Goal: Communication & Community: Answer question/provide support

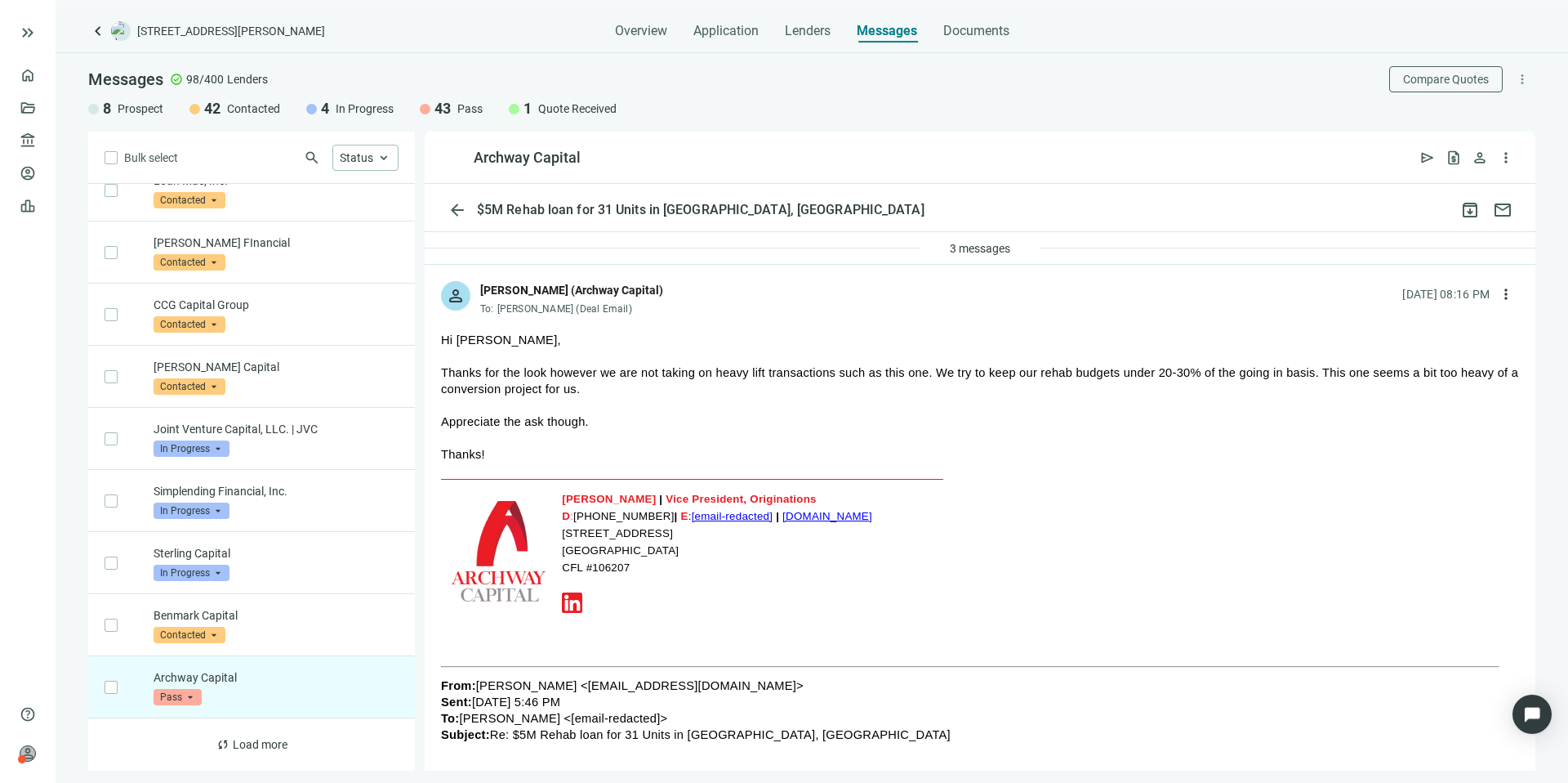
scroll to position [150, 0]
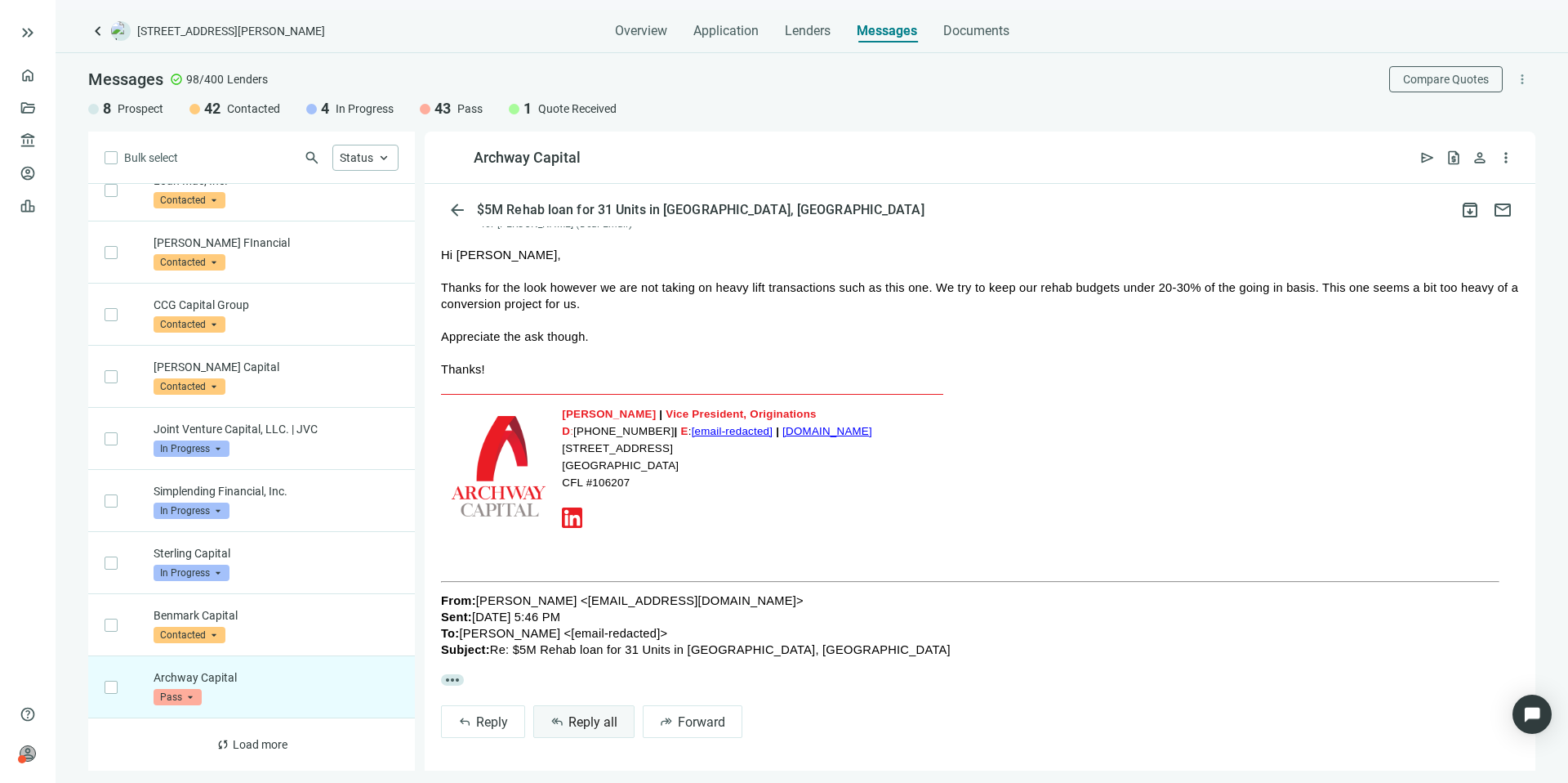
click at [606, 716] on span "Reply all" at bounding box center [593, 722] width 49 height 16
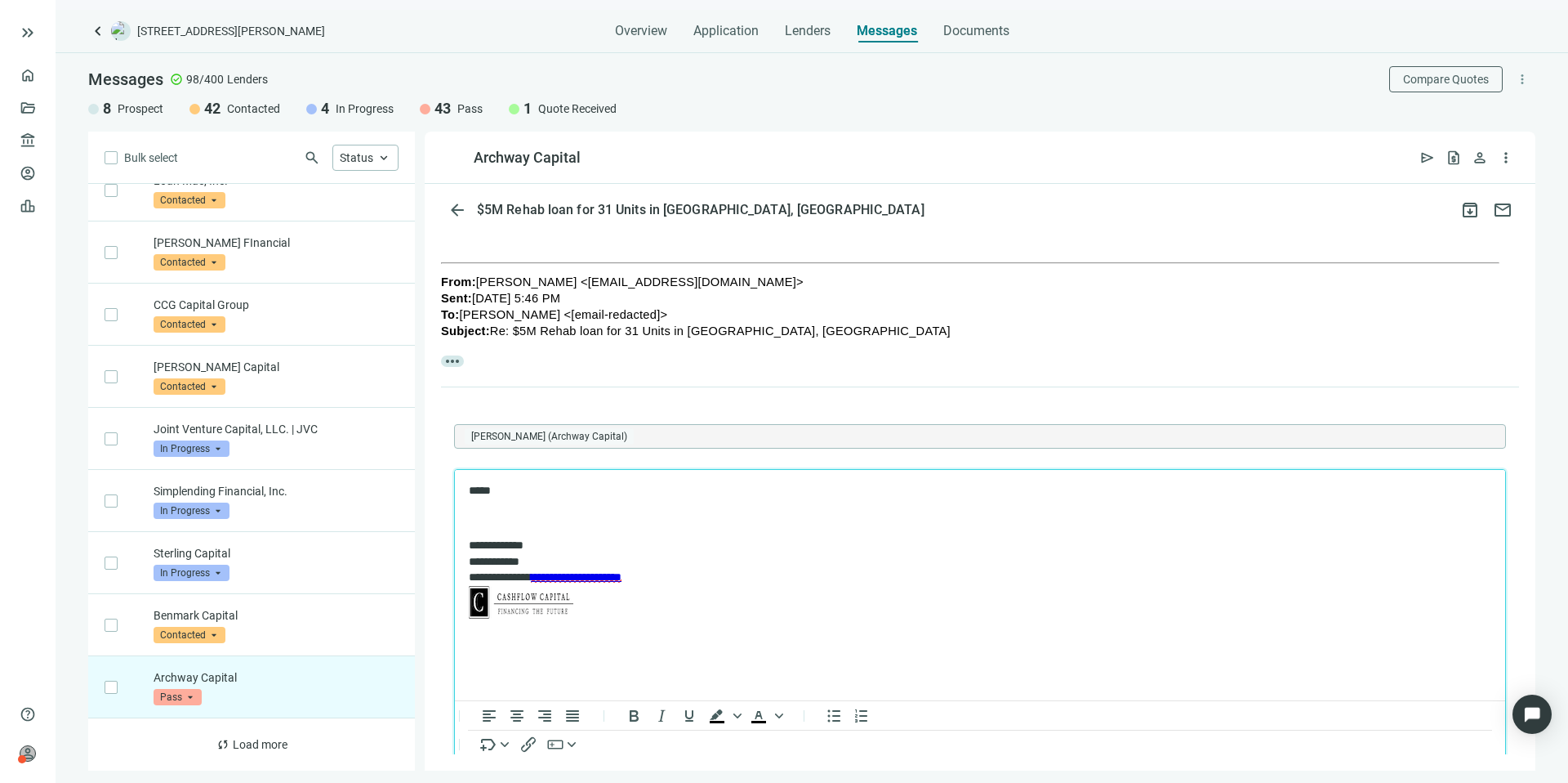
scroll to position [557, 0]
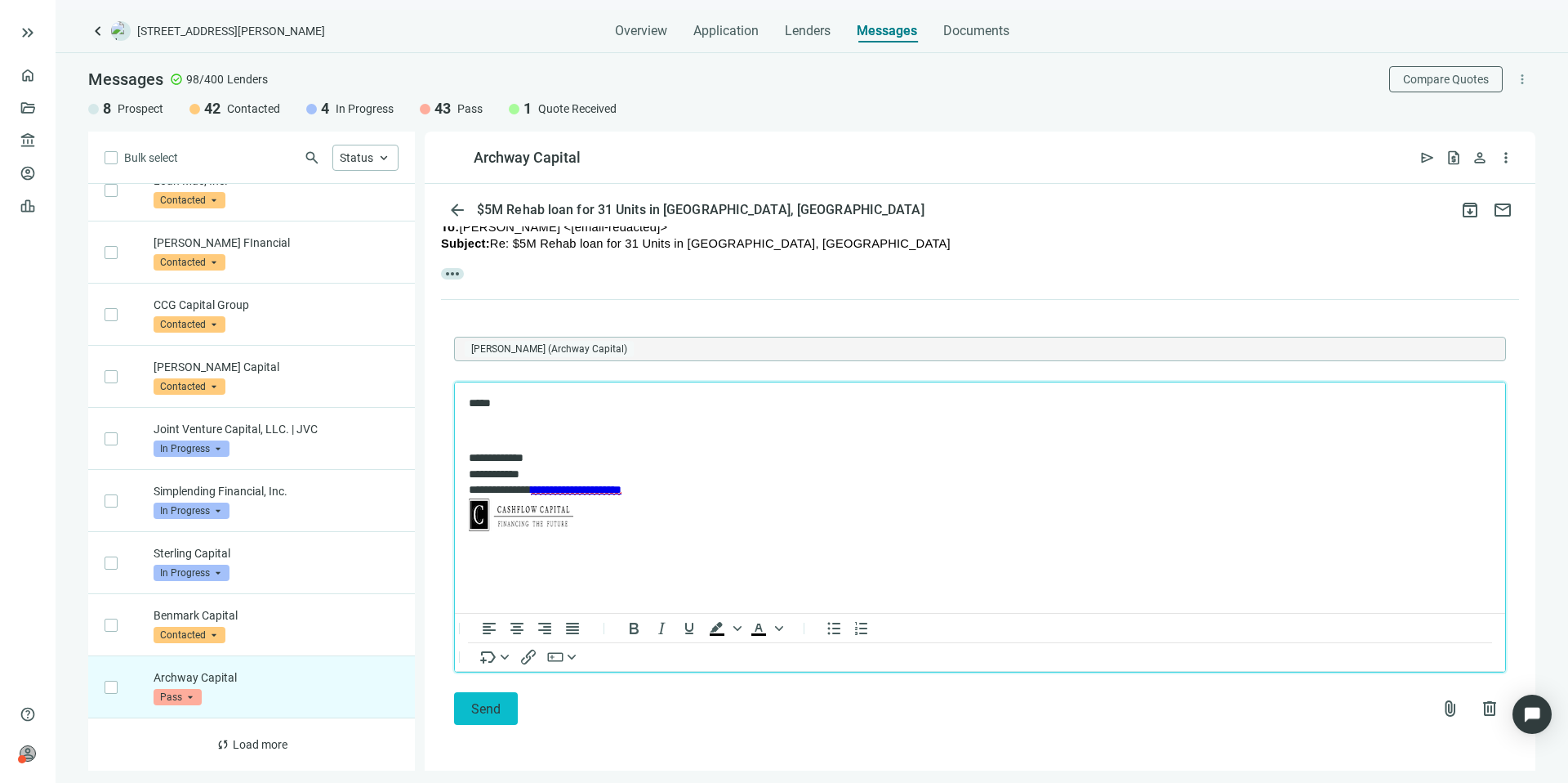
click at [507, 701] on button "Send" at bounding box center [486, 709] width 64 height 33
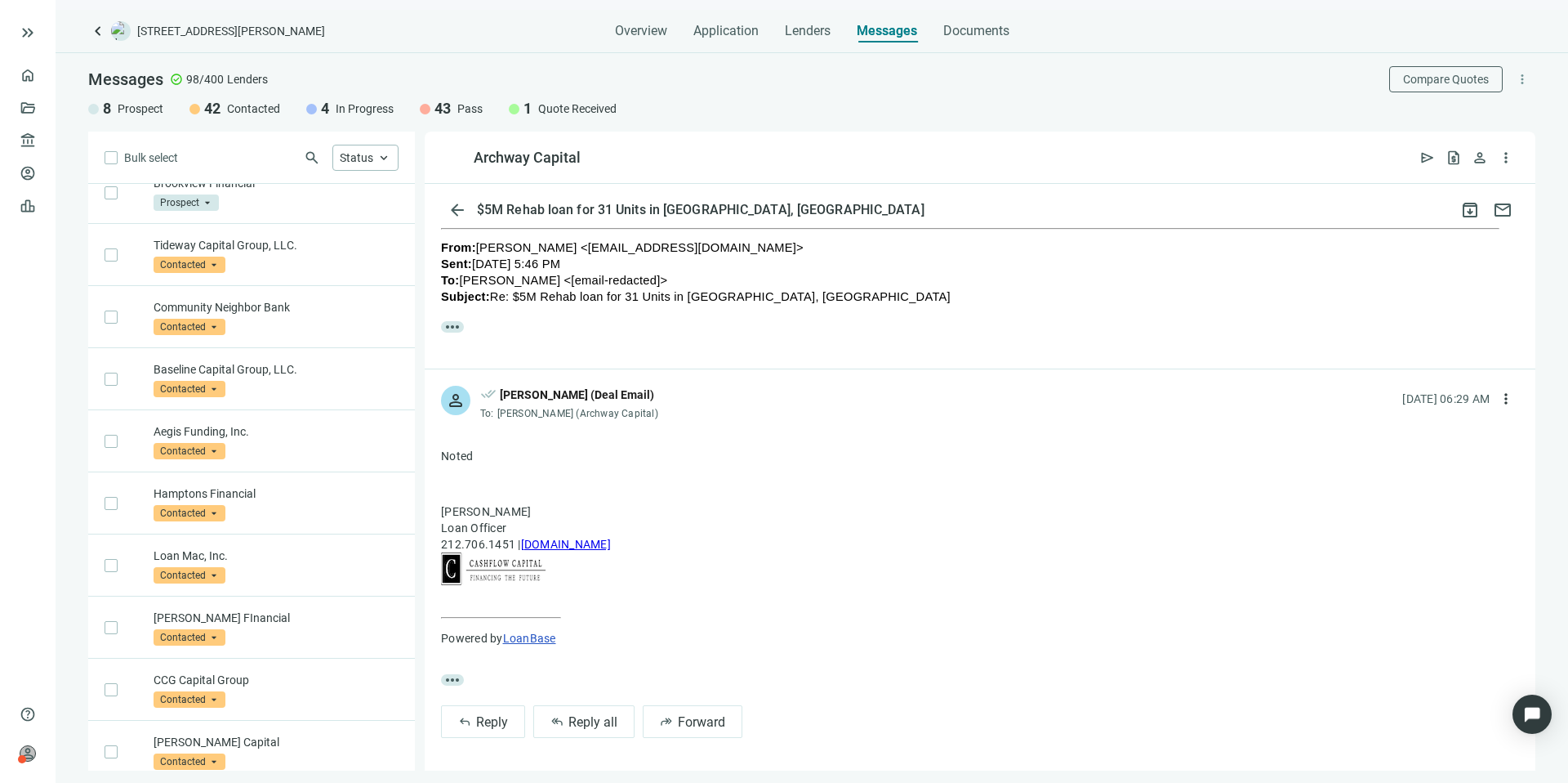
scroll to position [2976, 0]
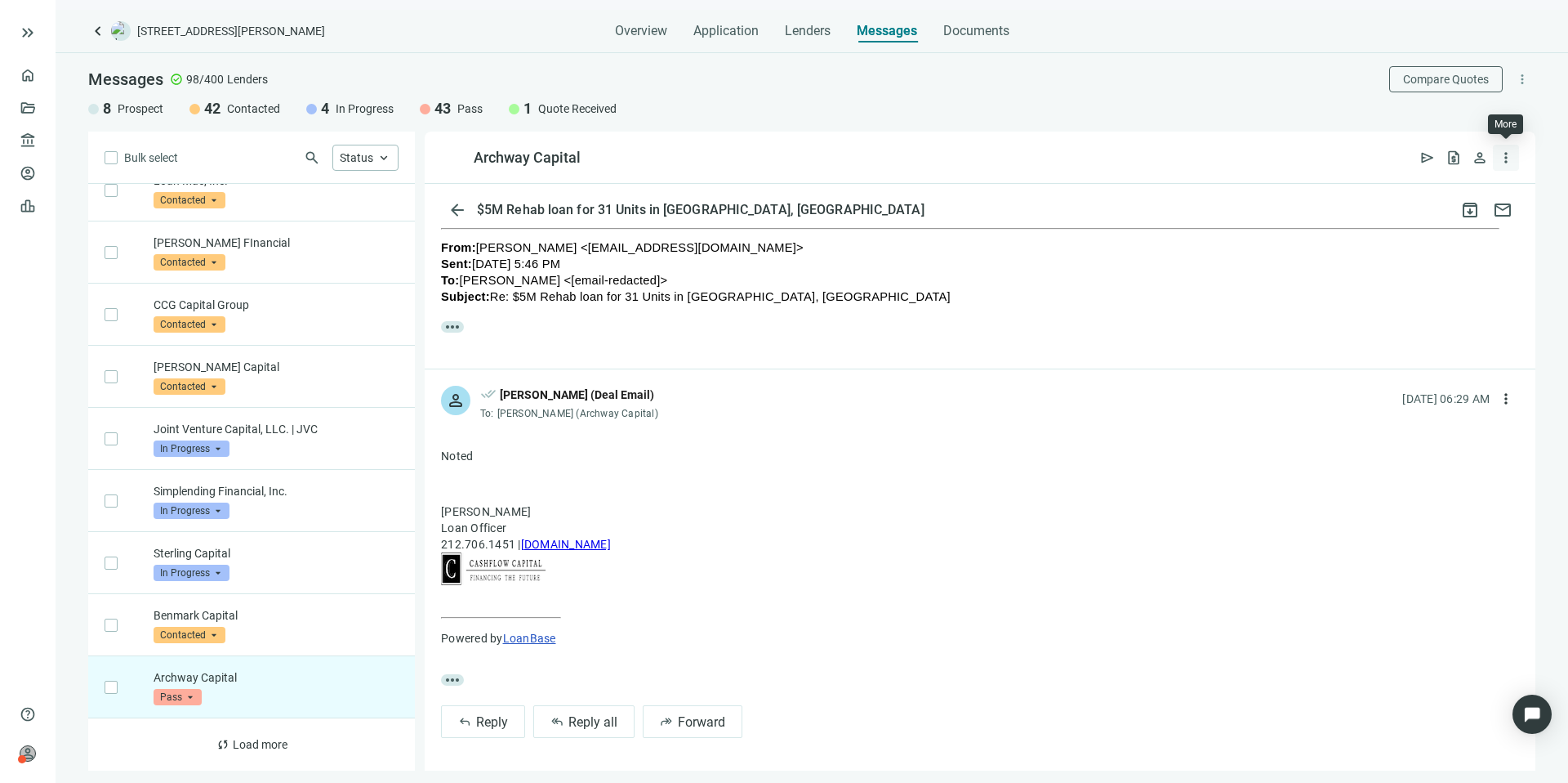
click at [1504, 162] on span "more_vert" at bounding box center [1506, 157] width 16 height 16
click at [1095, 512] on p "Kevin A Jones Loan Officer 212.706.1451 | cashflowcapitalllc.com" at bounding box center [981, 545] width 1078 height 86
click at [211, 635] on span "Contacted" at bounding box center [189, 634] width 72 height 16
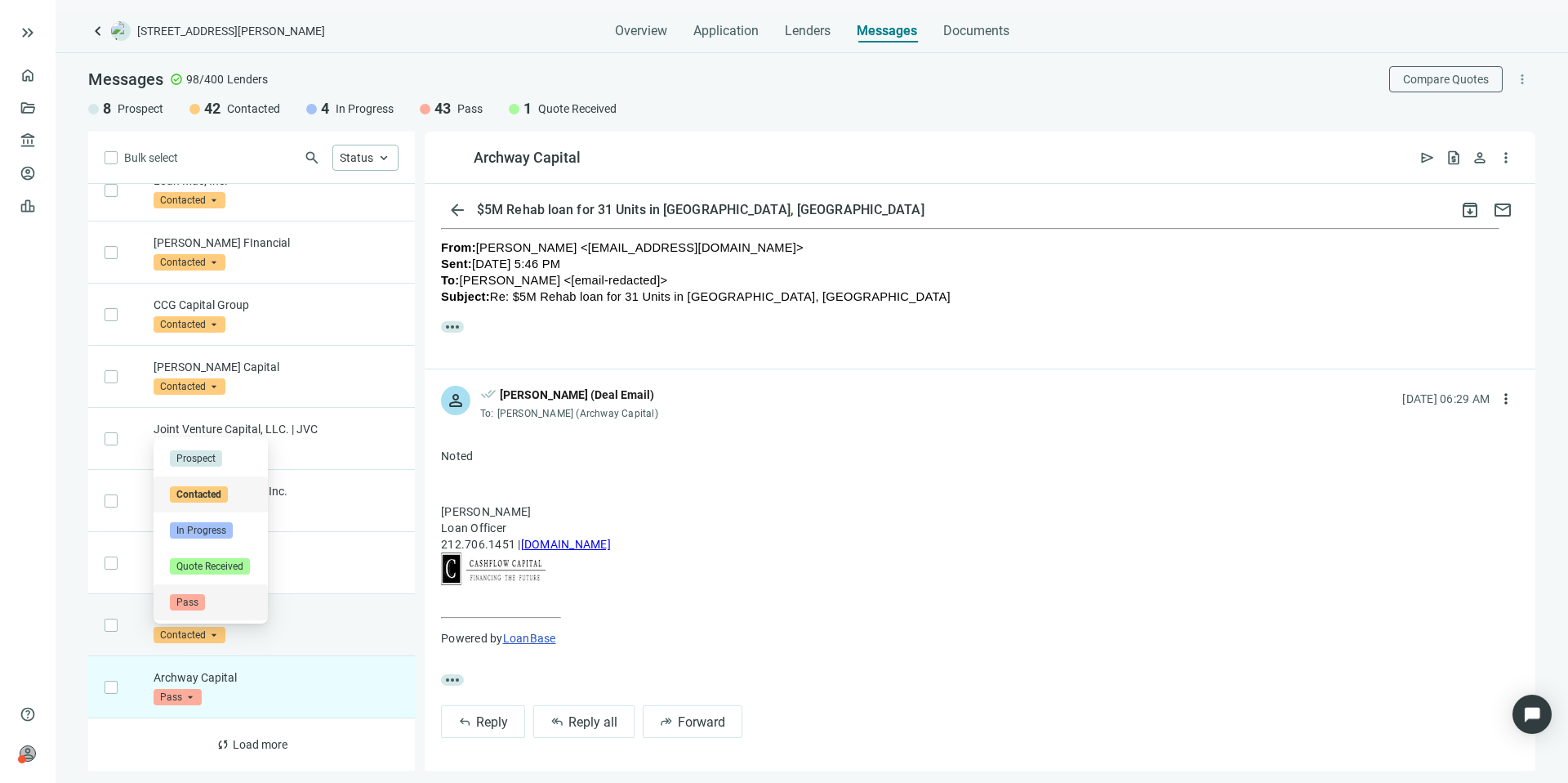
click at [193, 601] on span "Pass" at bounding box center [187, 602] width 35 height 16
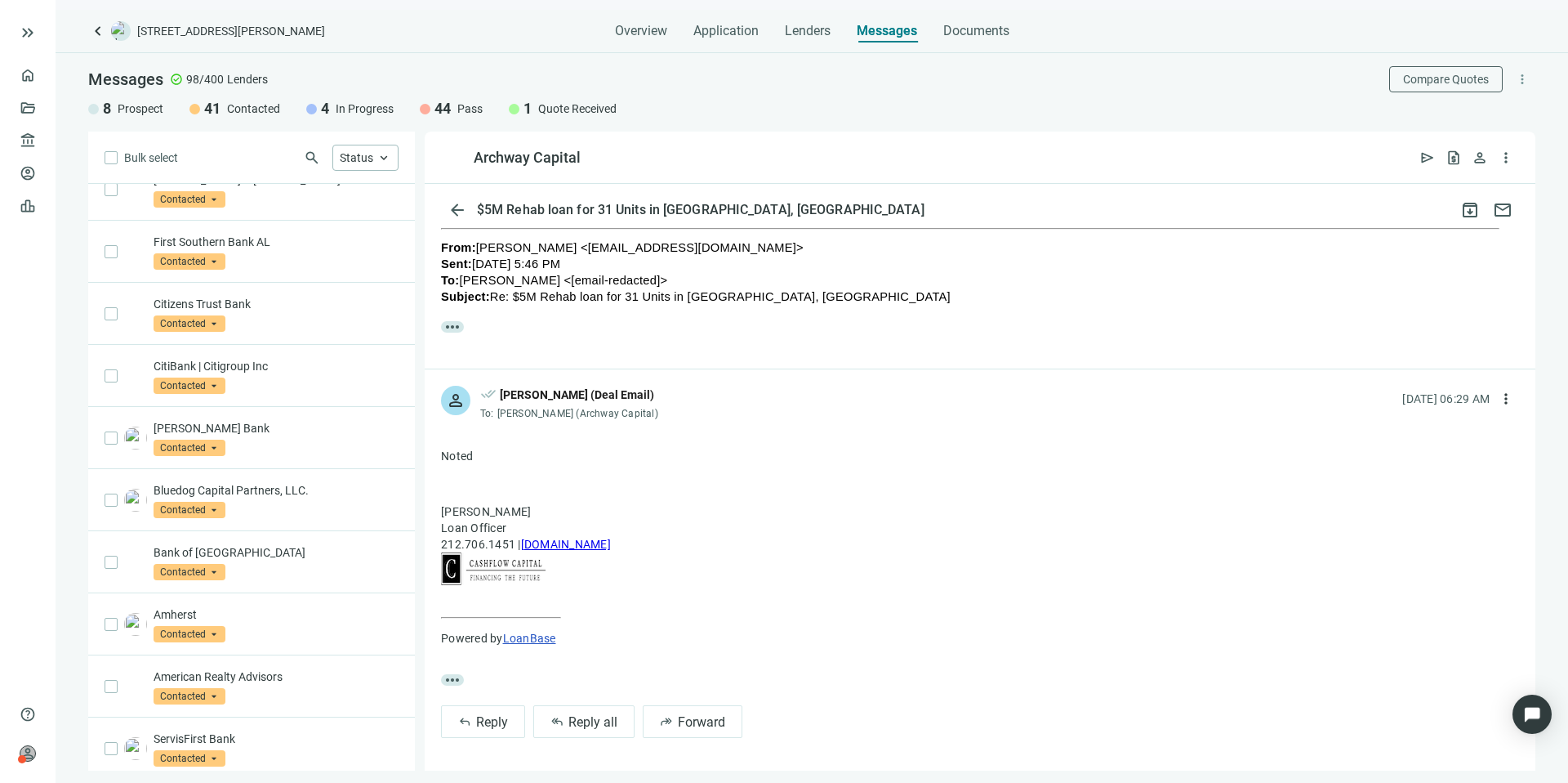
scroll to position [681, 0]
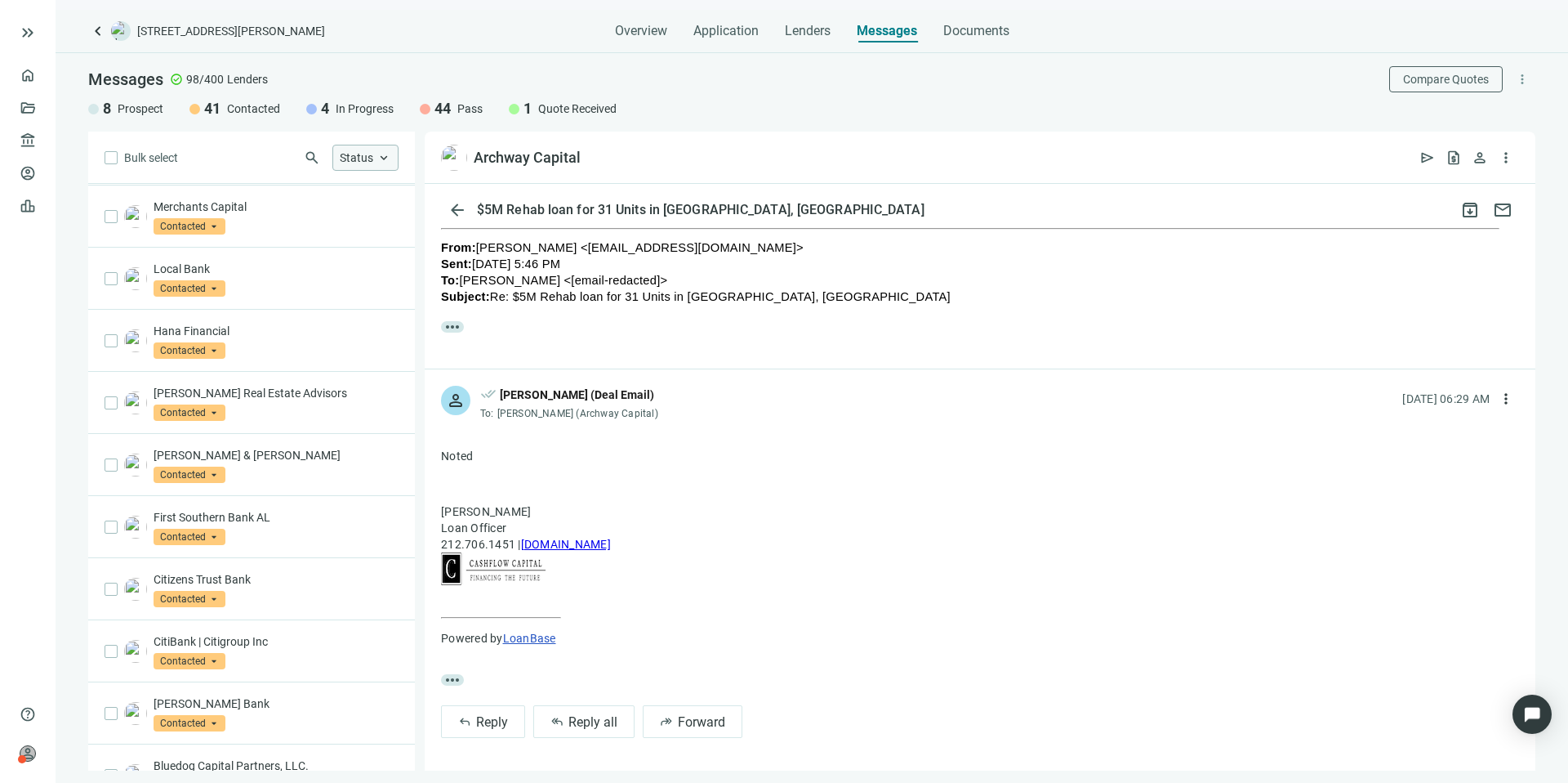
click at [380, 160] on span "keyboard_arrow_up" at bounding box center [384, 157] width 15 height 15
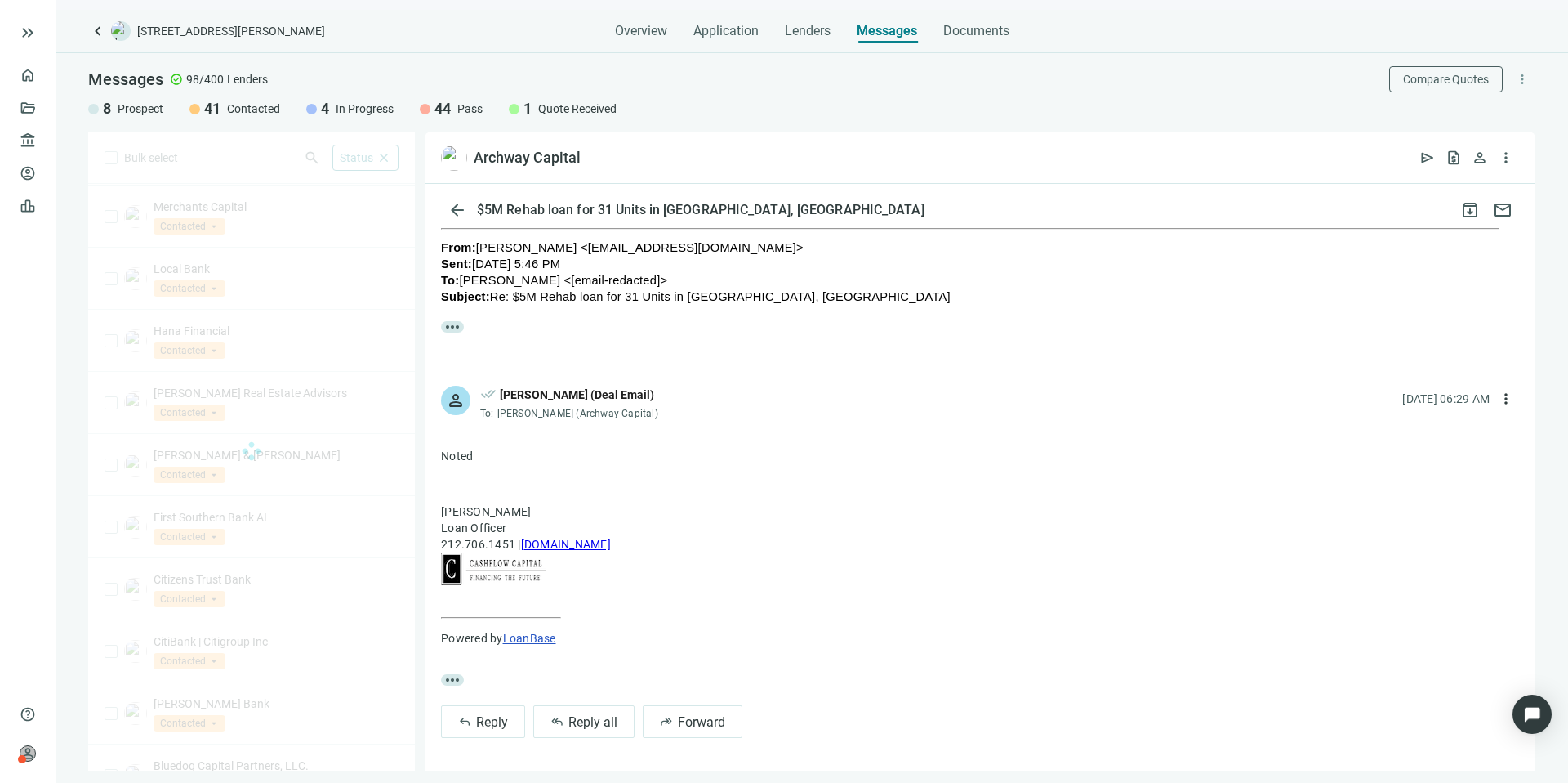
click at [222, 156] on div "Bulk select search Status close Prospect Only Contacted Only In Progress Only Q…" at bounding box center [251, 450] width 327 height 639
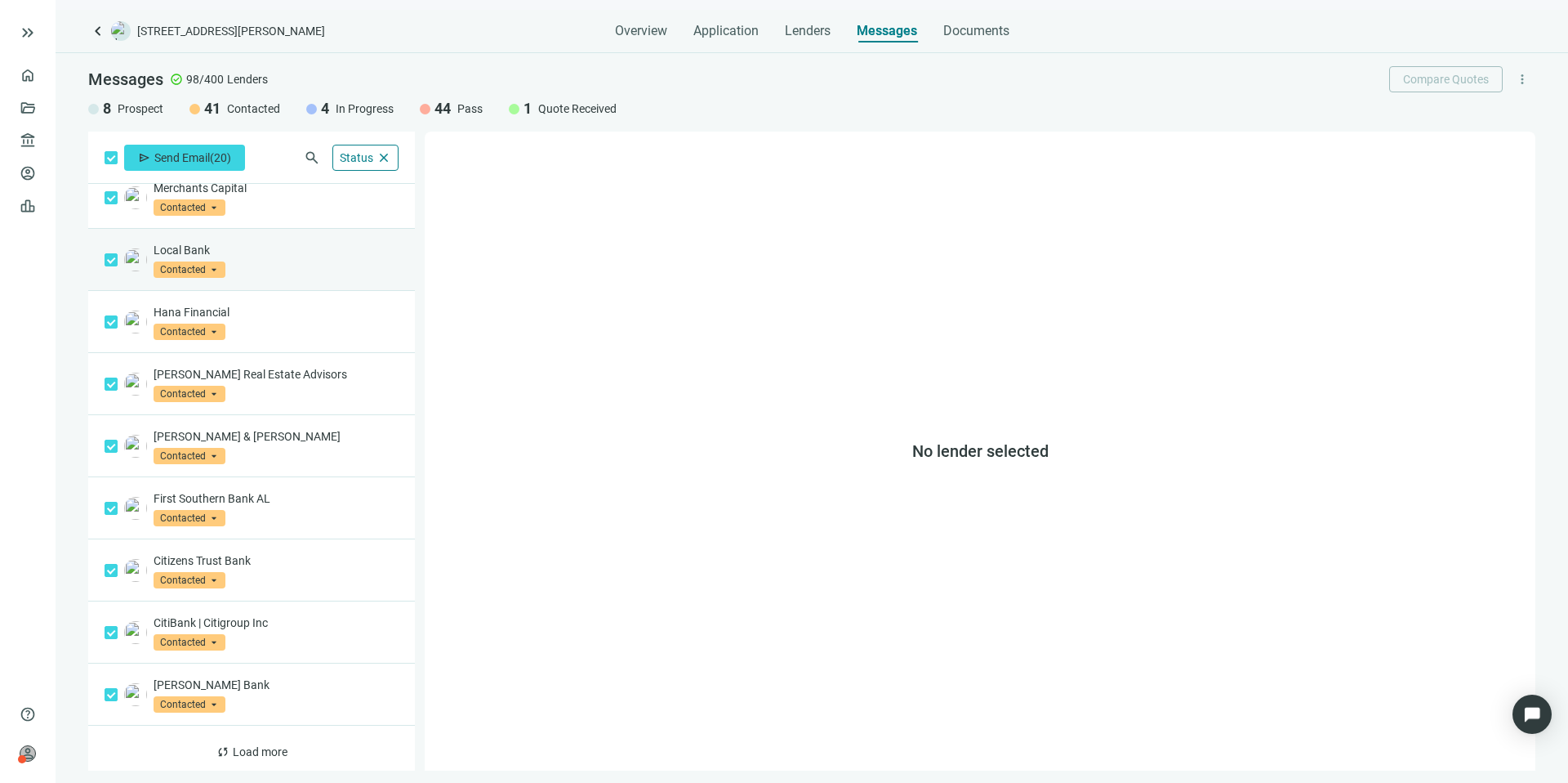
scroll to position [708, 0]
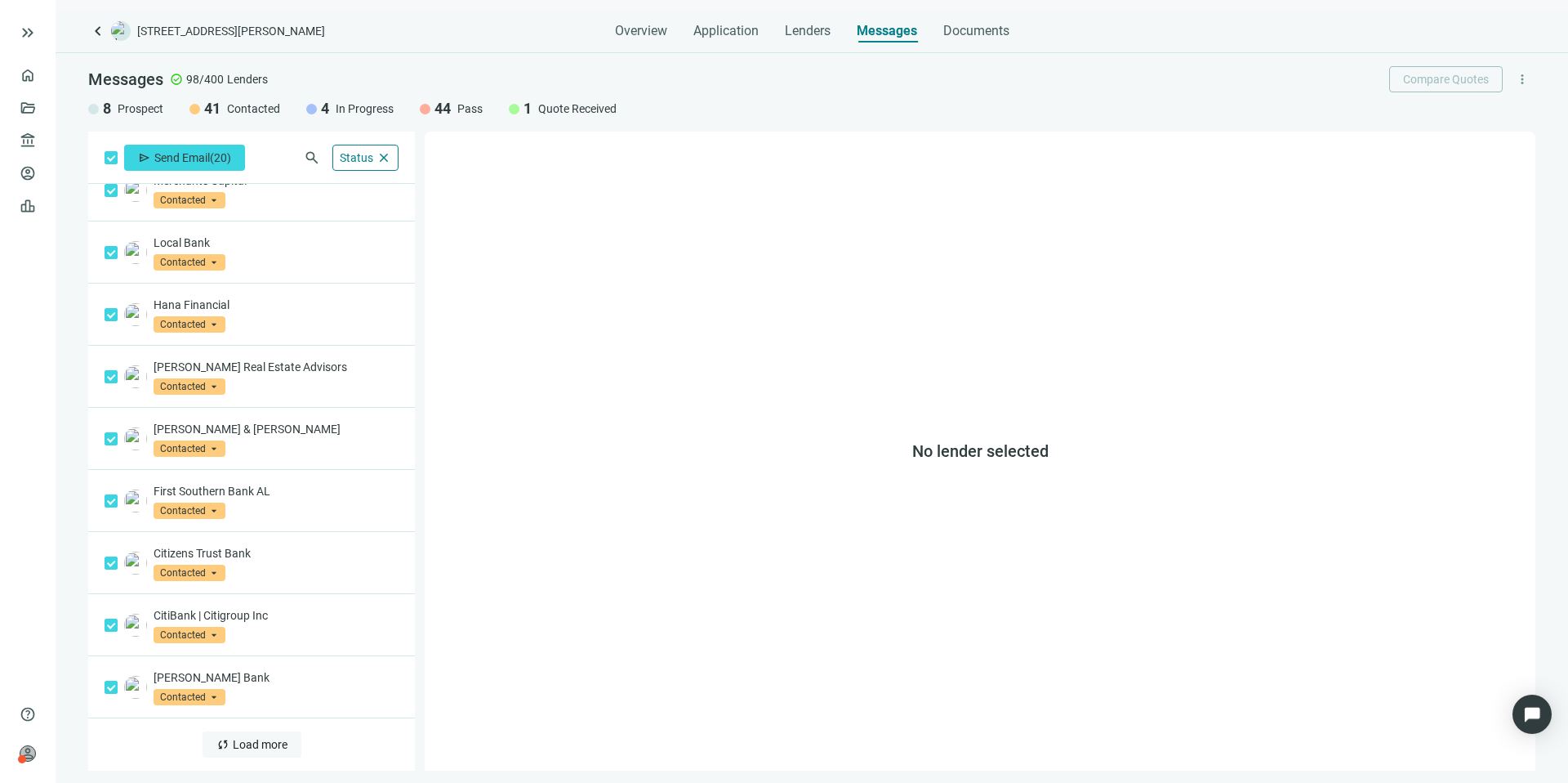
click at [233, 749] on span "Load more" at bounding box center [259, 744] width 54 height 13
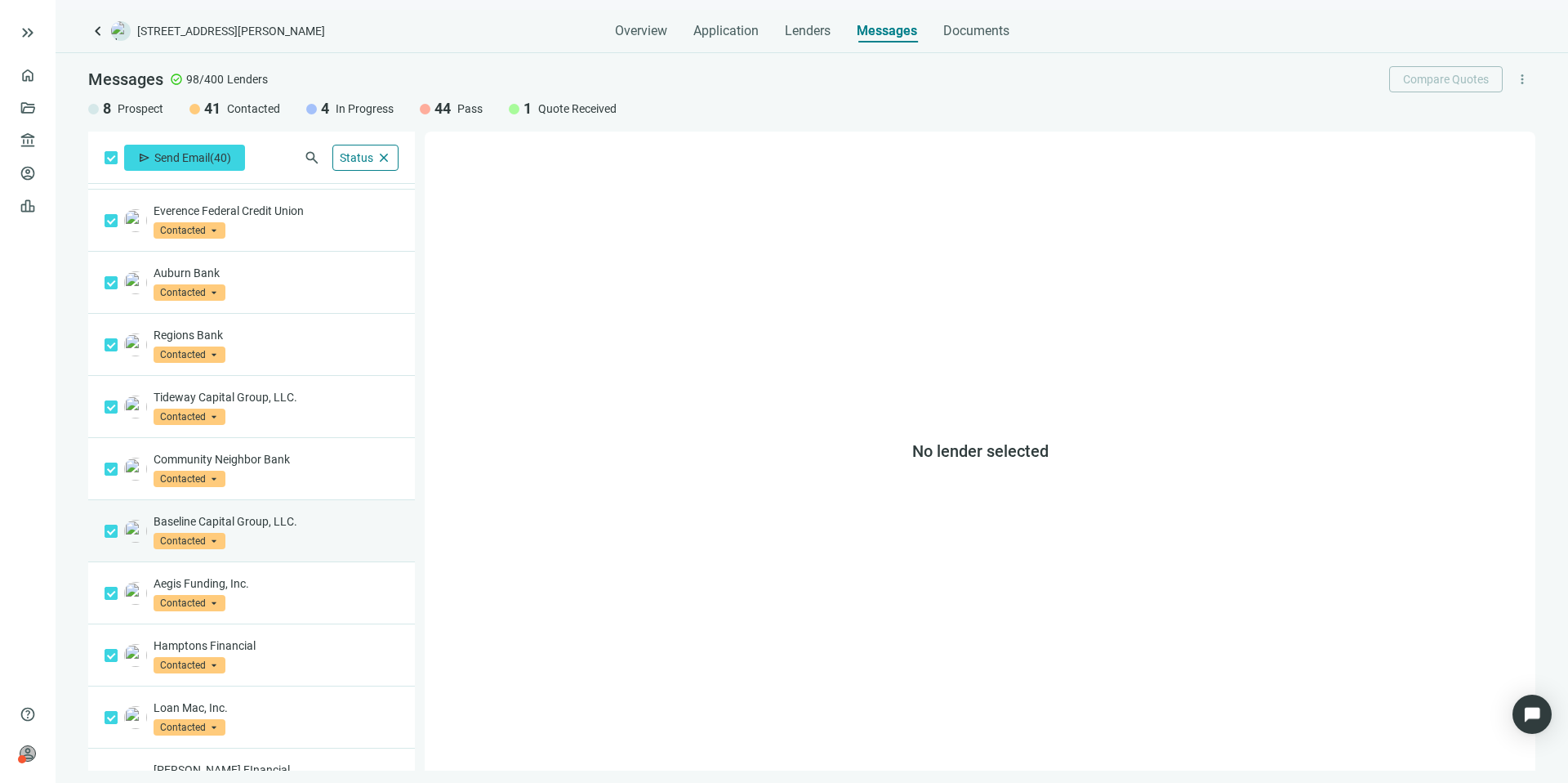
scroll to position [1950, 0]
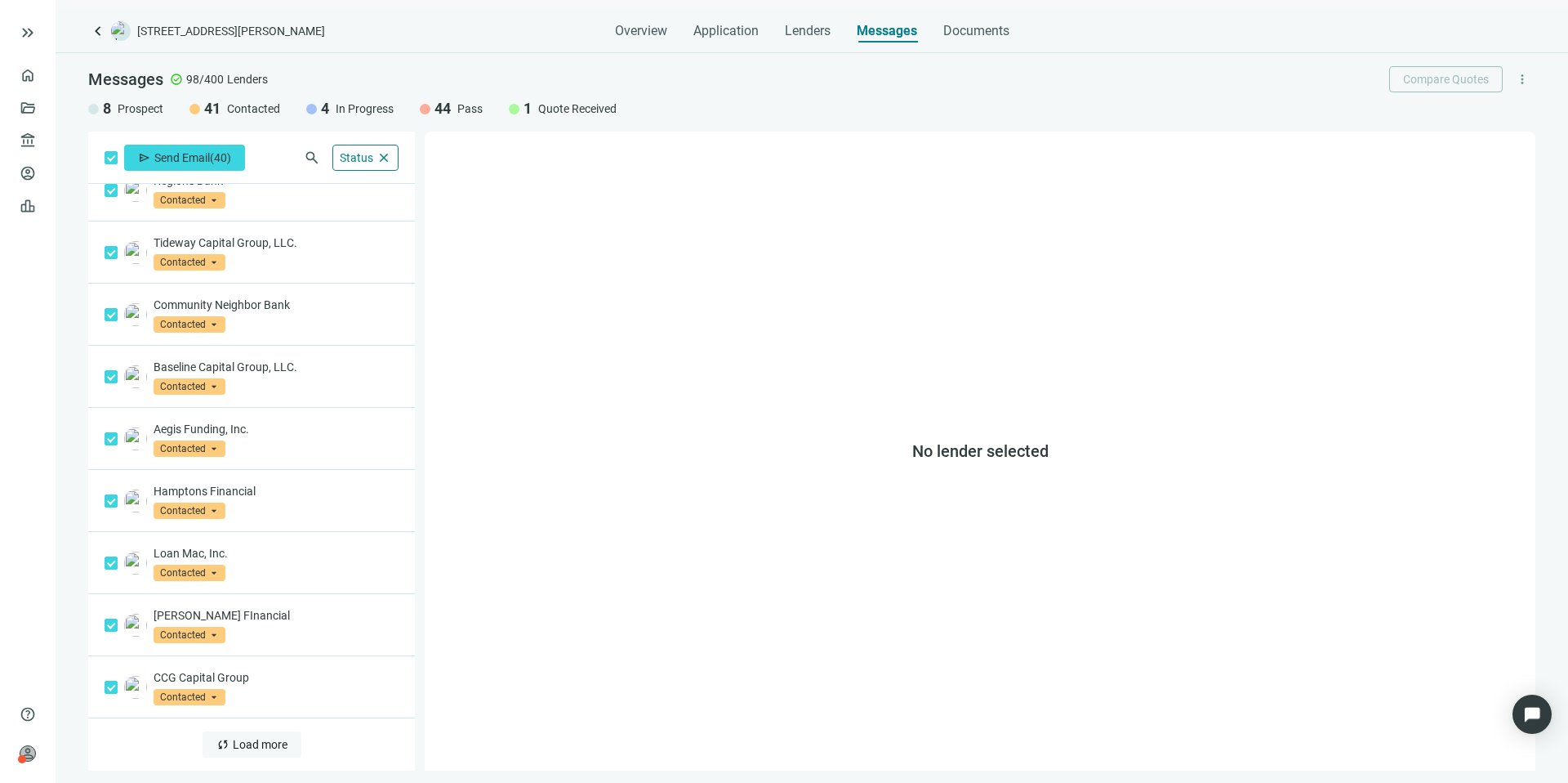
click at [236, 753] on button "sync Load more" at bounding box center [251, 744] width 98 height 26
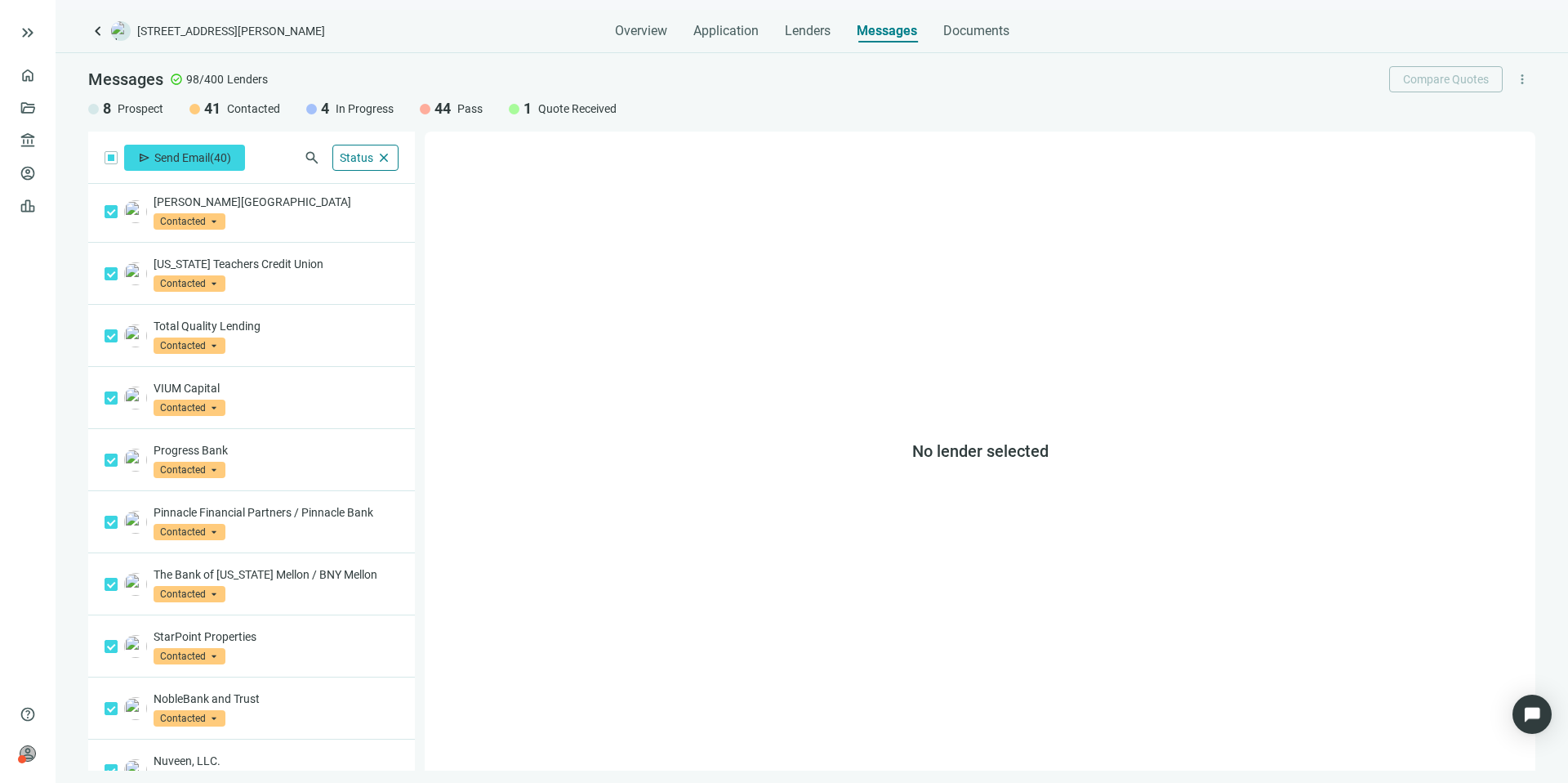
scroll to position [0, 0]
